Goal: Task Accomplishment & Management: Use online tool/utility

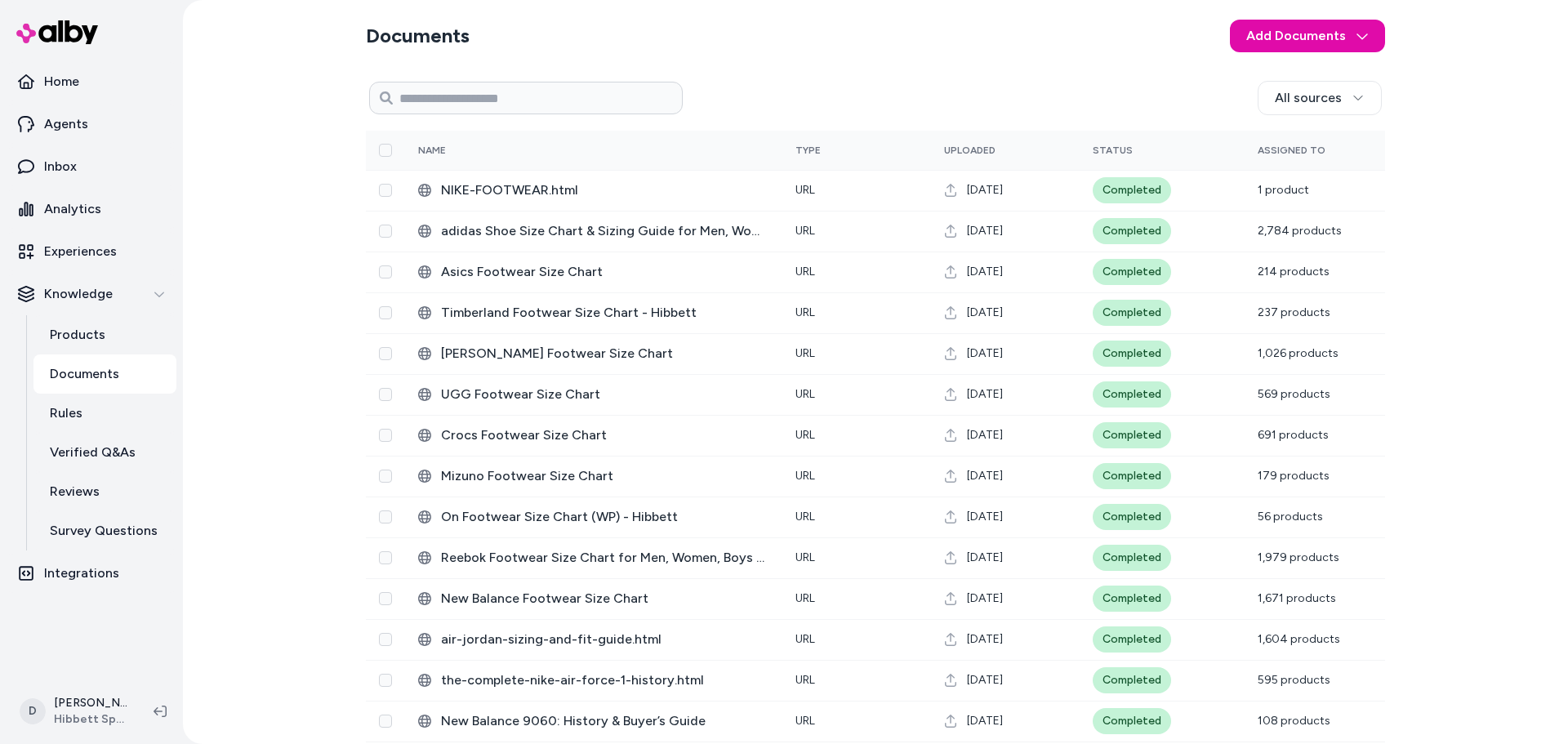
click at [285, 293] on div "Documents Add Documents All sources 0 Selected Edit Name Type Uploaded Status A…" at bounding box center [874, 372] width 1385 height 744
click at [734, 52] on section "Documents Add Documents" at bounding box center [875, 35] width 1019 height 45
click at [720, 99] on div "All sources" at bounding box center [1032, 97] width 699 height 34
click at [293, 320] on div "Documents Add Documents All sources 0 Selected Edit Name Type Uploaded Status A…" at bounding box center [874, 372] width 1385 height 744
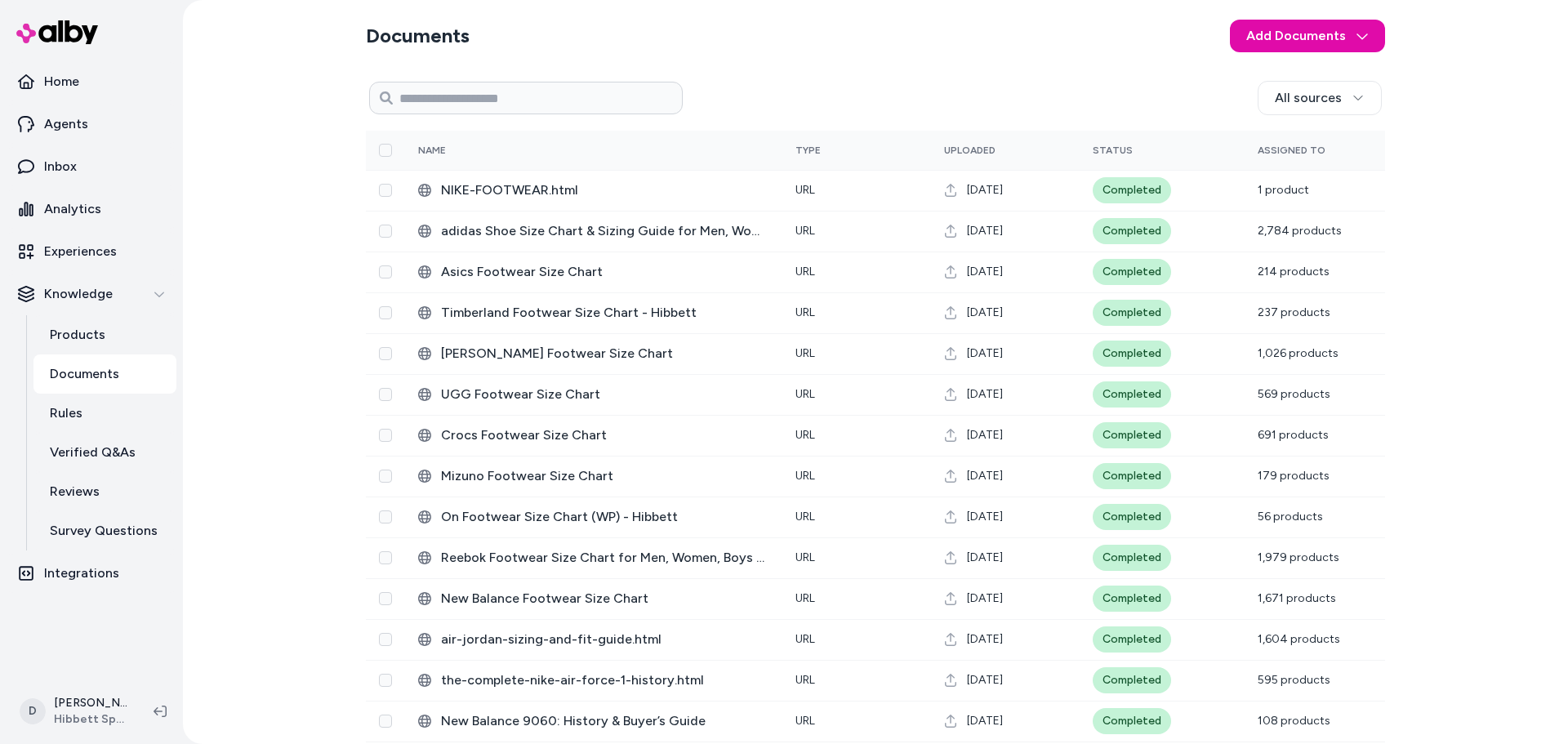
click at [306, 252] on div "Documents Add Documents All sources 0 Selected Edit Name Type Uploaded Status A…" at bounding box center [874, 372] width 1385 height 744
click at [286, 91] on div "Documents Add Documents All sources 0 Selected Edit Name Type Uploaded Status A…" at bounding box center [874, 372] width 1385 height 744
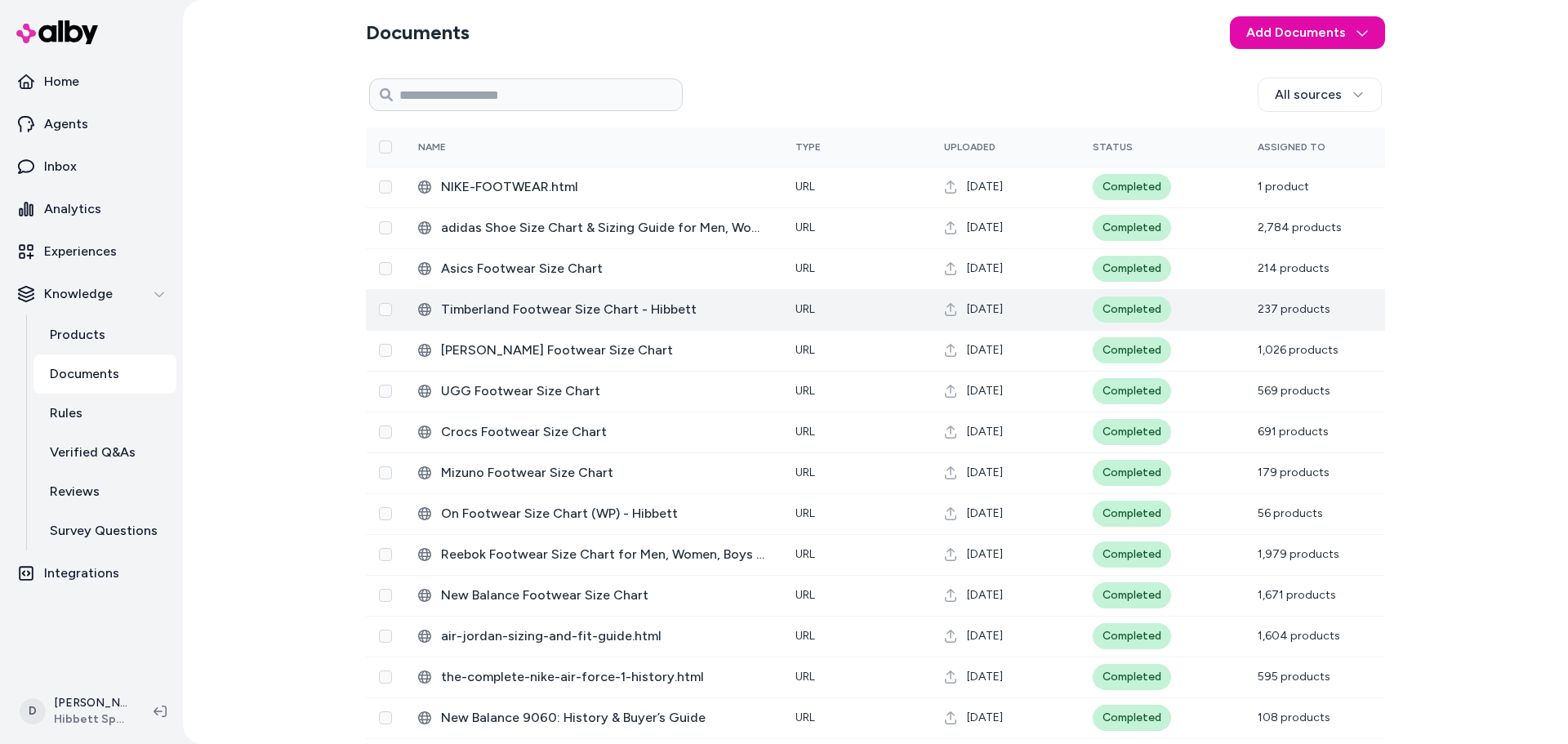
scroll to position [4, 0]
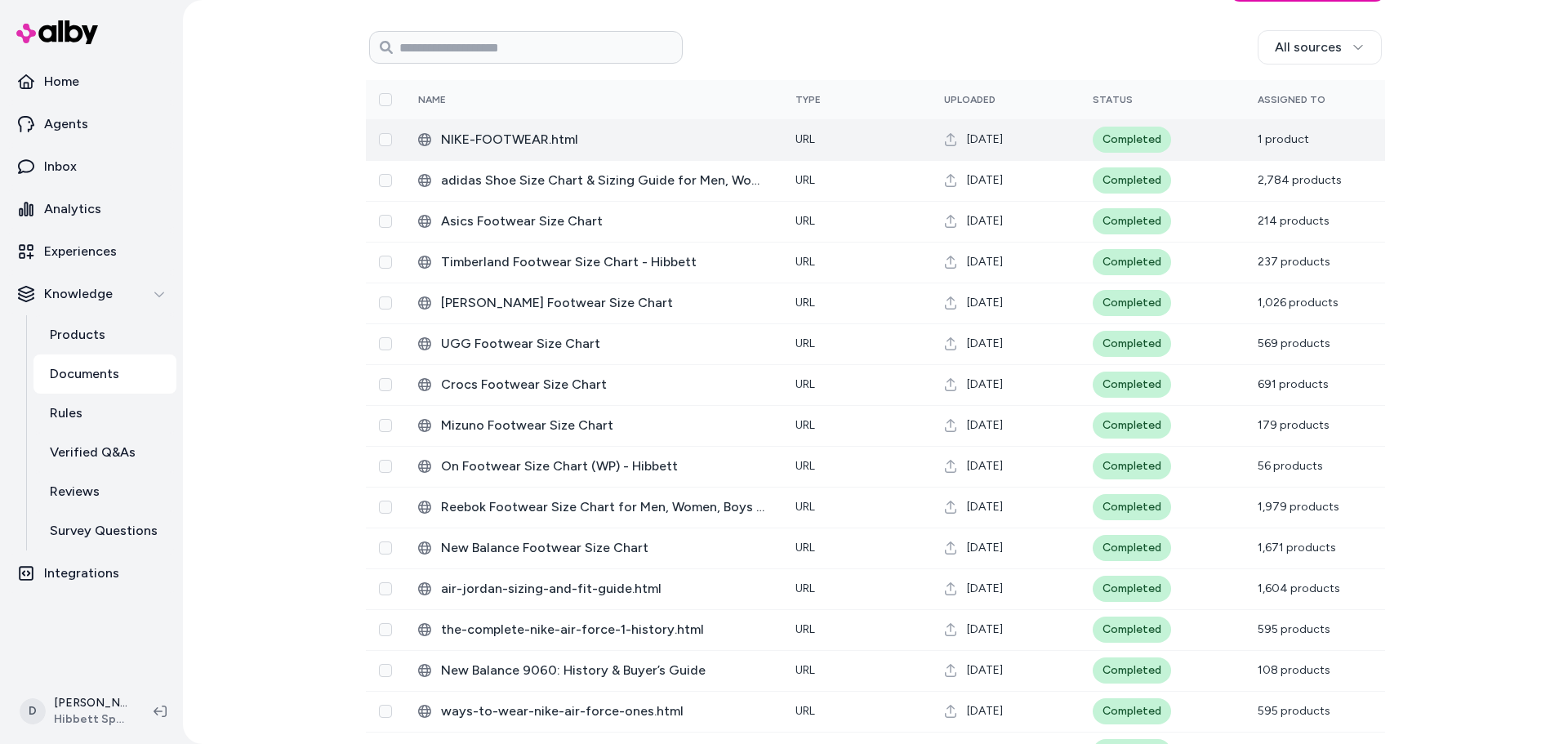
scroll to position [50, 0]
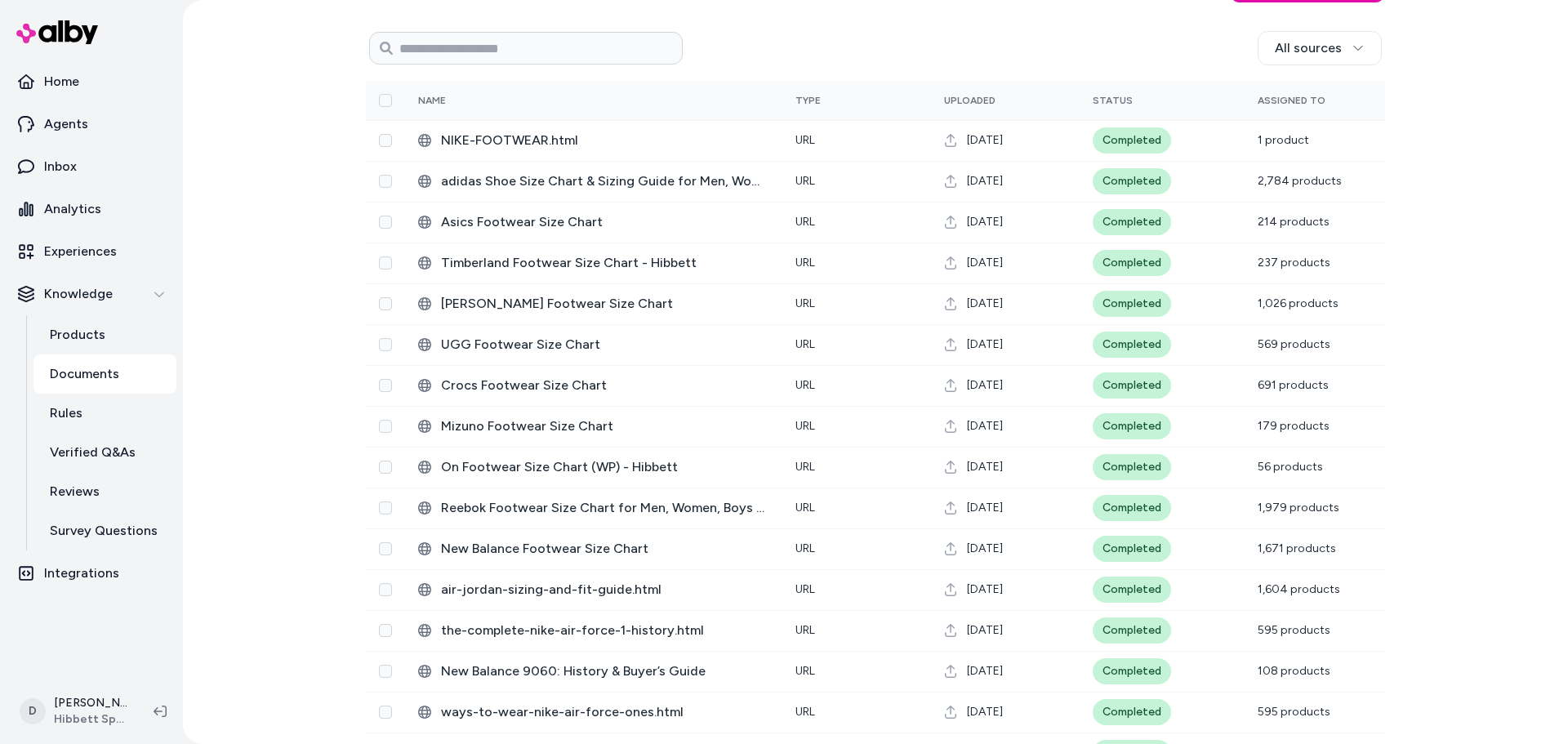
click at [300, 192] on div "Documents Add Documents All sources 0 Selected Edit Name Type Uploaded Status A…" at bounding box center [874, 372] width 1385 height 744
click at [247, 190] on div "Documents Add Documents All sources 0 Selected Edit Name Type Uploaded Status A…" at bounding box center [874, 372] width 1385 height 744
click at [282, 224] on div "Documents Add Documents All sources 0 Selected Edit Name Type Uploaded Status A…" at bounding box center [874, 372] width 1385 height 744
